Goal: Task Accomplishment & Management: Use online tool/utility

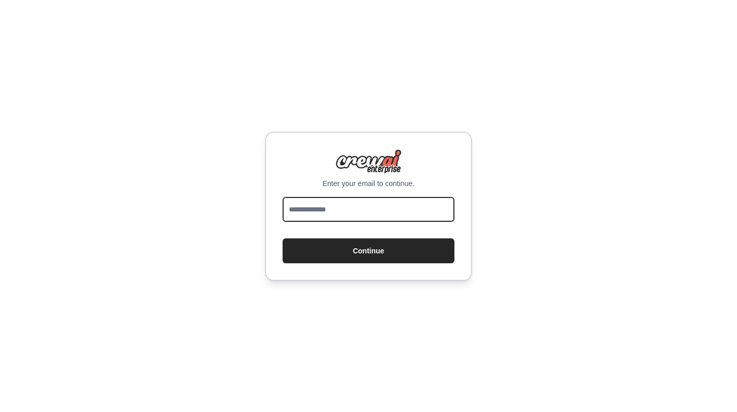
click at [317, 214] on input "email" at bounding box center [369, 209] width 172 height 25
type input "**********"
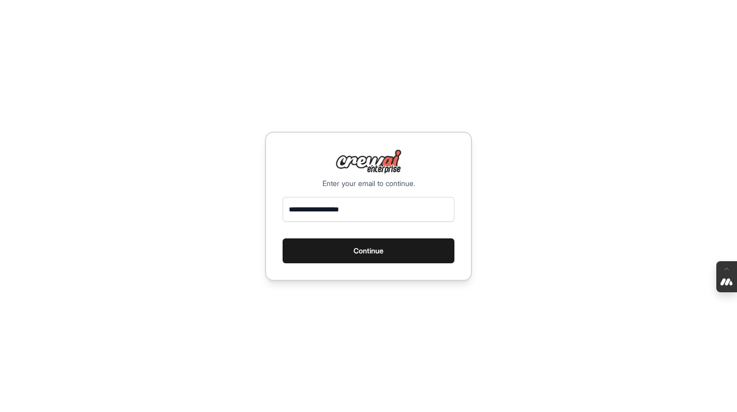
click at [373, 245] on button "Continue" at bounding box center [369, 250] width 172 height 25
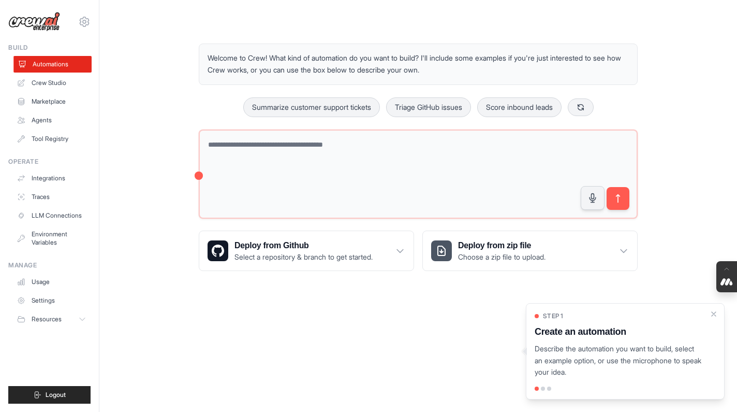
click at [72, 62] on link "Automations" at bounding box center [52, 64] width 78 height 17
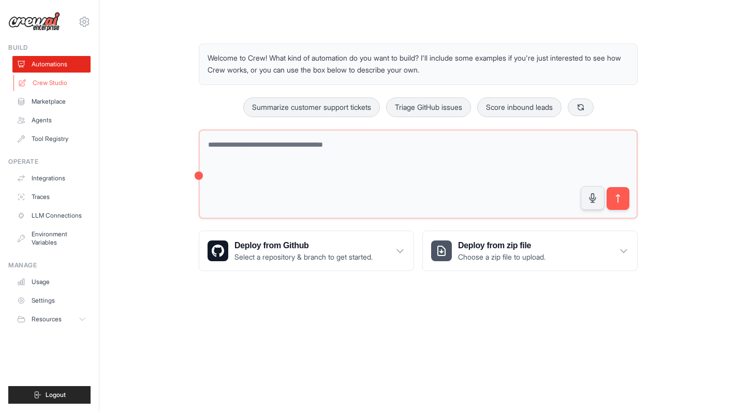
click at [57, 83] on link "Crew Studio" at bounding box center [52, 83] width 78 height 17
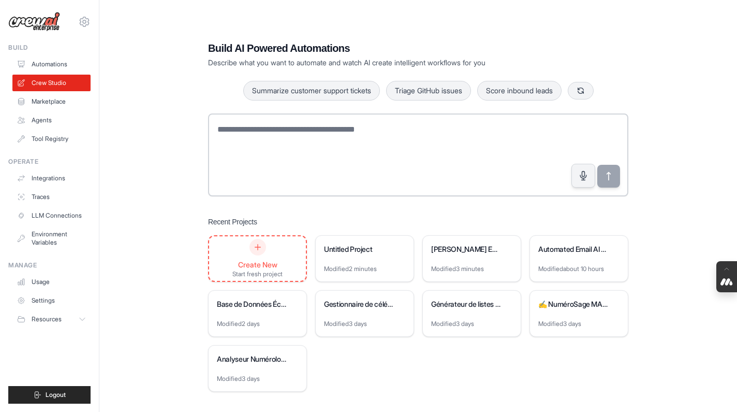
click at [260, 263] on div "Create New" at bounding box center [257, 264] width 50 height 10
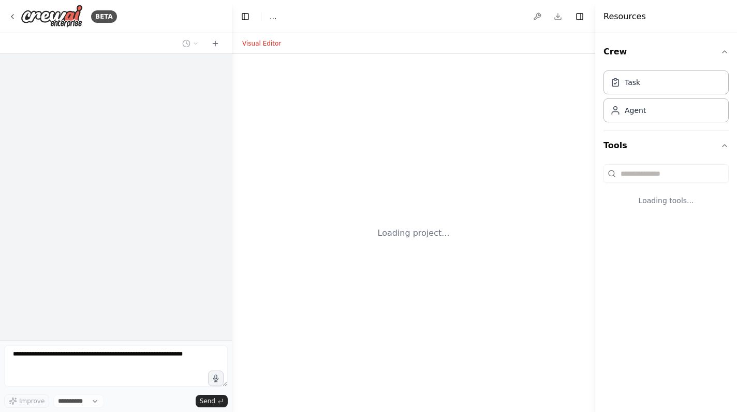
select select "****"
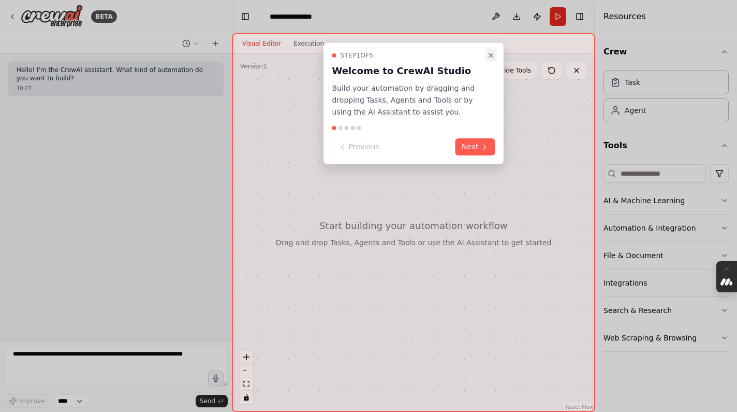
click at [488, 53] on icon "Close walkthrough" at bounding box center [491, 55] width 8 height 8
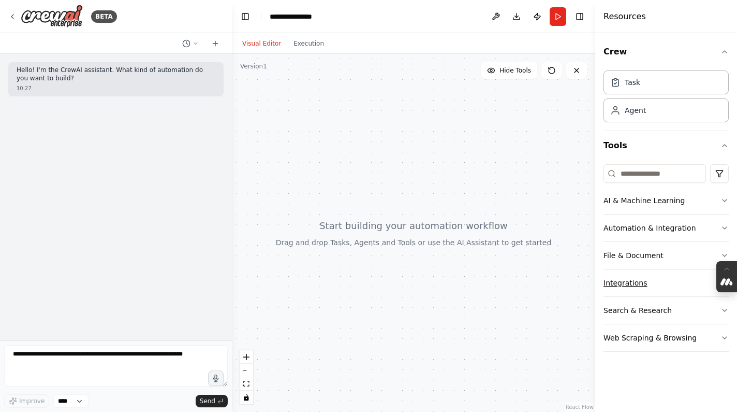
click at [642, 277] on button "Integrations" at bounding box center [666, 282] width 125 height 27
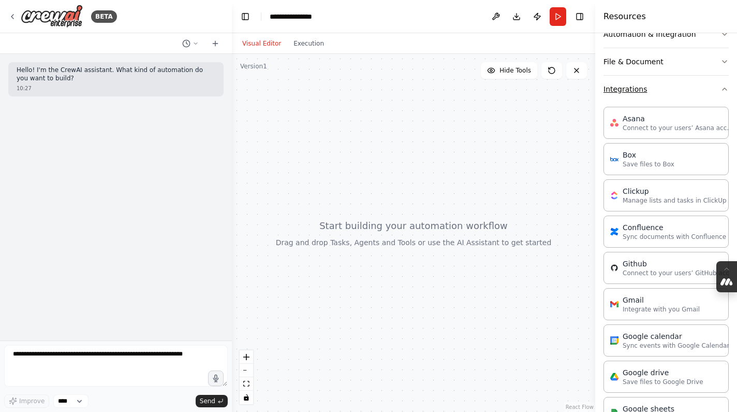
scroll to position [199, 0]
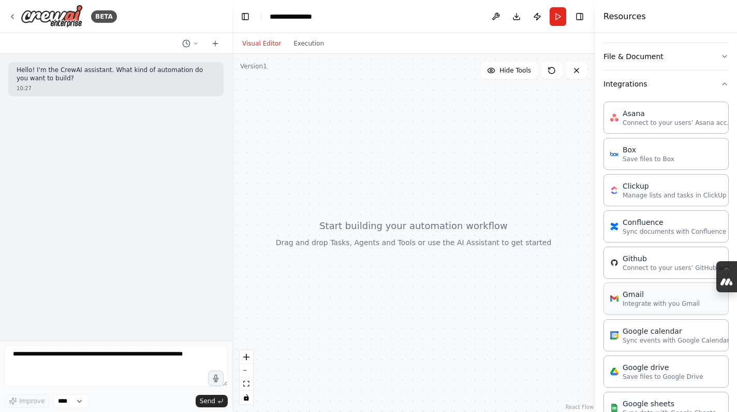
click at [636, 310] on div "Gmail Integrate with you Gmail" at bounding box center [666, 298] width 125 height 32
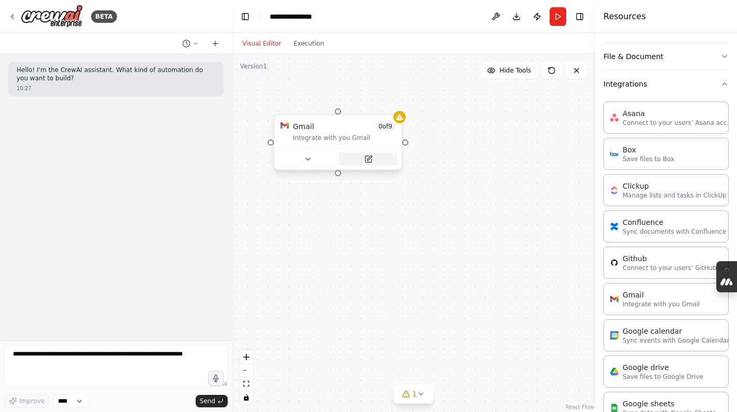
click at [372, 160] on icon at bounding box center [369, 159] width 8 height 8
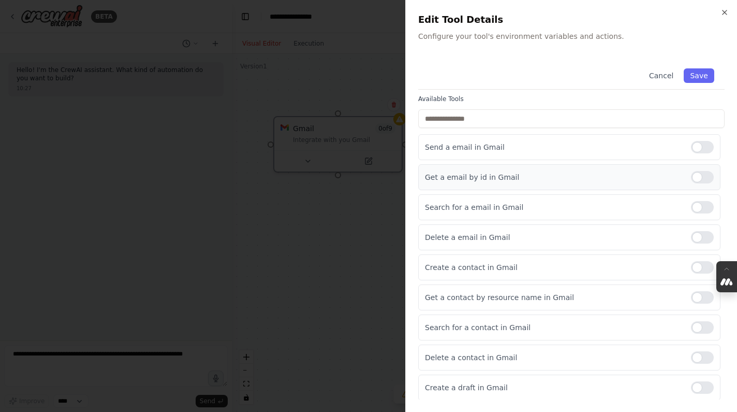
scroll to position [93, 0]
click at [469, 175] on p "Get a email by id in Gmail" at bounding box center [554, 176] width 258 height 10
click at [506, 178] on p "Get a email by id in Gmail" at bounding box center [554, 176] width 258 height 10
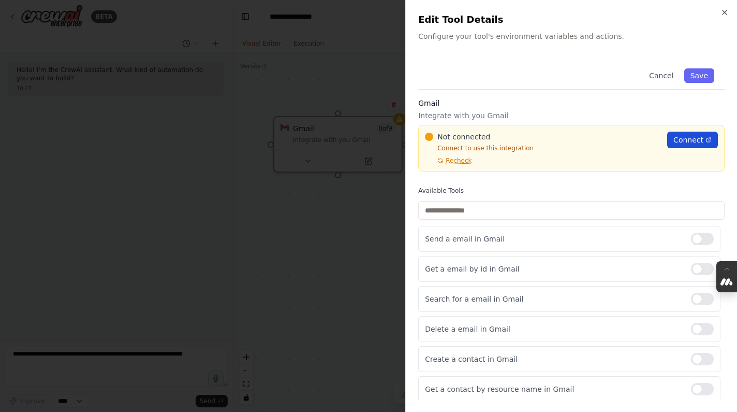
click at [694, 139] on span "Connect" at bounding box center [689, 140] width 30 height 10
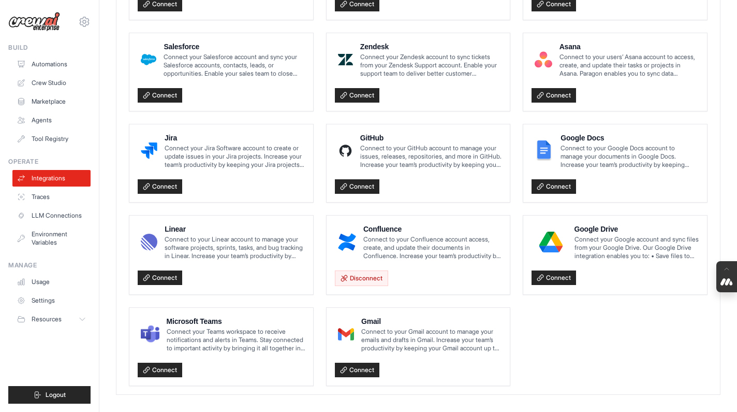
scroll to position [562, 0]
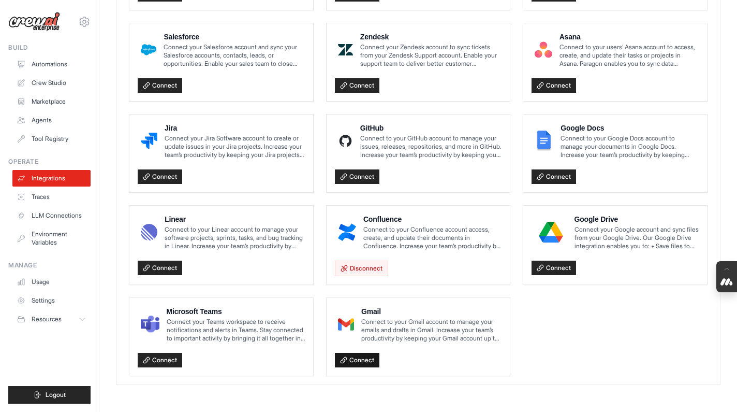
click at [376, 361] on link "Connect" at bounding box center [357, 360] width 45 height 14
